Goal: Task Accomplishment & Management: Manage account settings

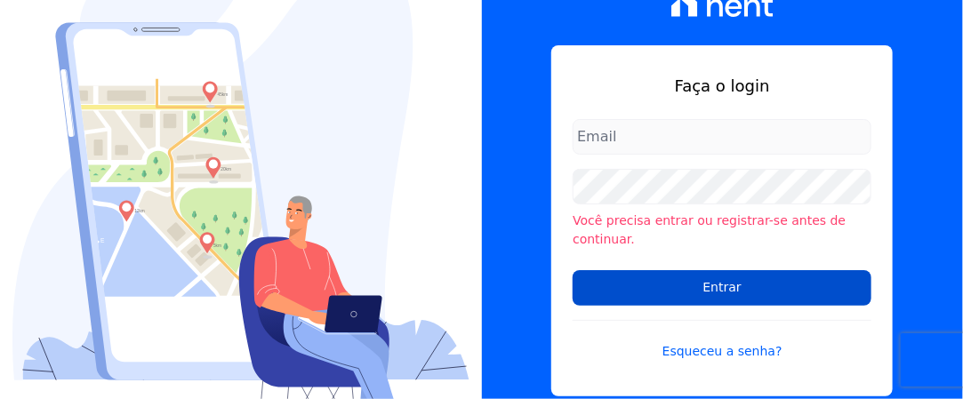
type input "iedabarbosa@salgadoempreendimentos.com"
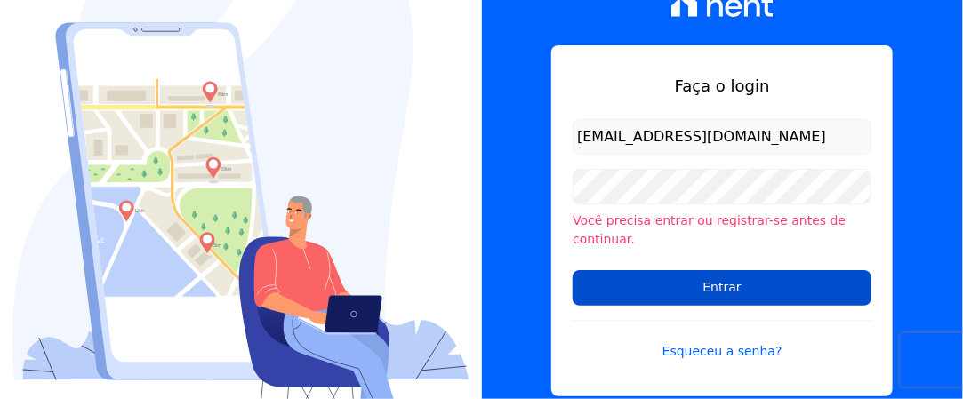
click at [684, 291] on input "Entrar" at bounding box center [721, 288] width 299 height 36
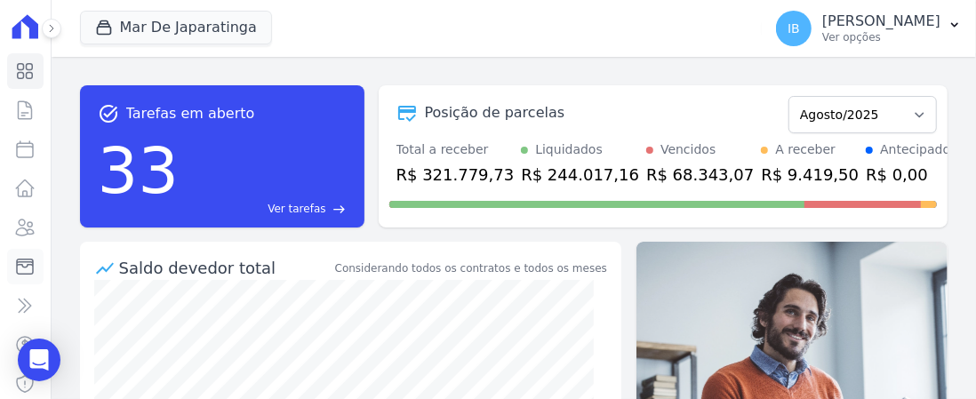
click at [18, 267] on icon at bounding box center [24, 266] width 21 height 21
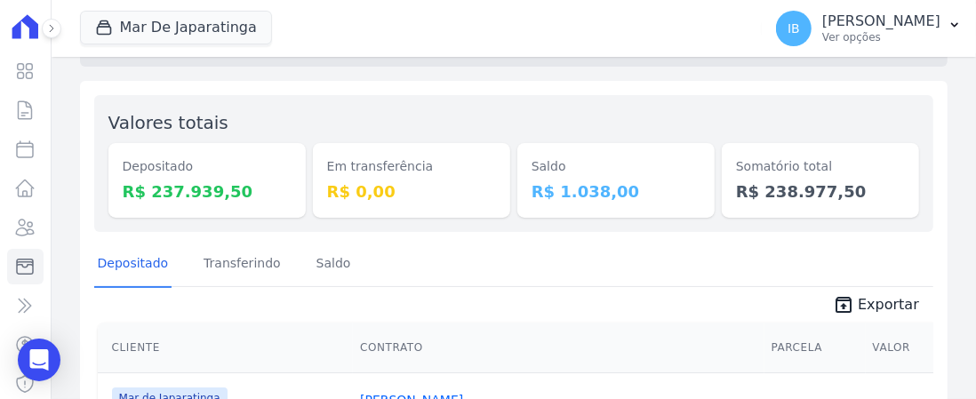
scroll to position [89, 0]
